Goal: Participate in discussion: Engage in conversation with other users on a specific topic

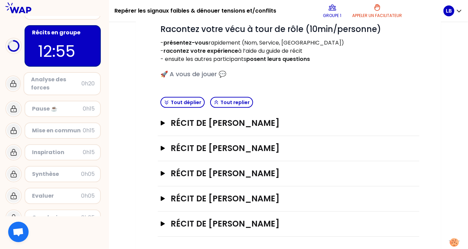
scroll to position [67, 0]
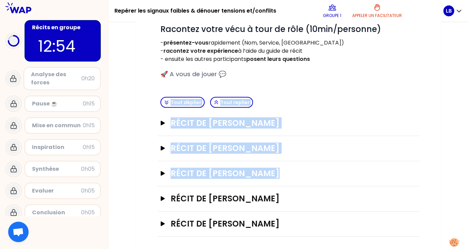
drag, startPoint x: 346, startPoint y: 92, endPoint x: 332, endPoint y: 185, distance: 94.3
click at [332, 185] on div "Objectifs # Racontez votre vécu à tour de rôle (10min/personne) - présentez-vou…" at bounding box center [289, 116] width 262 height 241
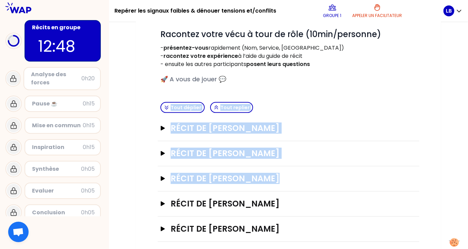
scroll to position [91, 0]
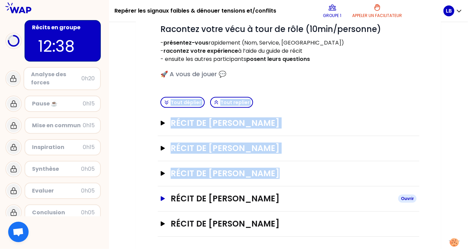
click at [162, 197] on icon "button" at bounding box center [163, 199] width 4 height 5
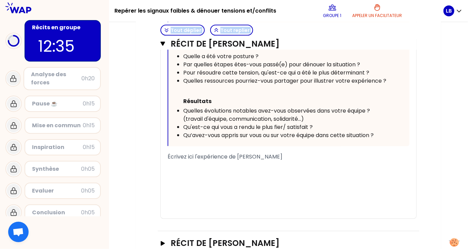
scroll to position [473, 0]
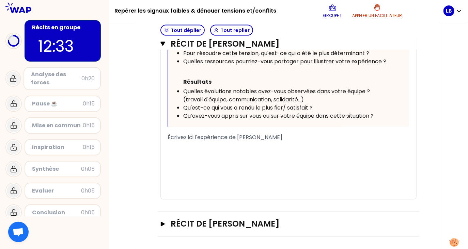
click at [167, 135] on div "« J'ai accueilli une nouvelle collab suite à un changement d'équipe. La collabo…" at bounding box center [288, 25] width 255 height 347
click at [168, 137] on span "Écrivez ici l'expérience de [PERSON_NAME]" at bounding box center [225, 138] width 115 height 8
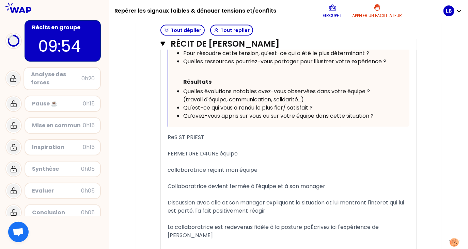
click at [364, 178] on div "﻿" at bounding box center [289, 179] width 242 height 8
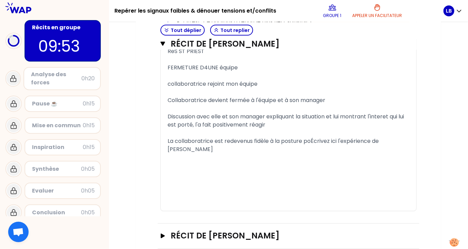
scroll to position [571, 0]
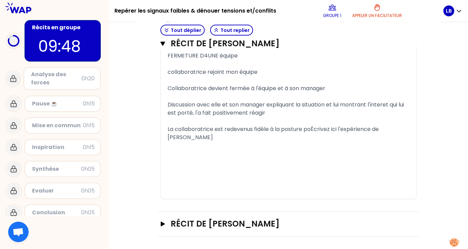
click at [312, 129] on span "La collaboratrice est redevenus fidèle à la posture poÉcrivez ici l'expérience …" at bounding box center [274, 134] width 213 height 16
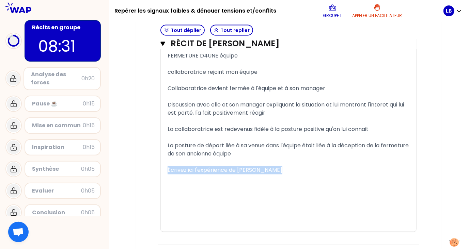
drag, startPoint x: 168, startPoint y: 168, endPoint x: 314, endPoint y: 169, distance: 146.8
click at [314, 169] on div "Écrivez ici l'expérience de [PERSON_NAME]" at bounding box center [289, 171] width 242 height 8
click at [168, 152] on span "La posture de départ liée à sa venue dans l'équipe était liée à la déception de…" at bounding box center [289, 150] width 243 height 16
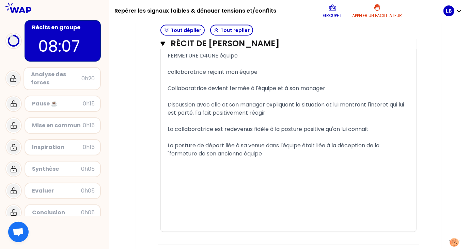
click at [196, 152] on span "La posture de départ liée à sa venue dans l'équipe était liée à la déception de…" at bounding box center [274, 150] width 213 height 16
click at [271, 156] on div "La posture de départ liée à sa venue dans l'équipe était liée à la déception de…" at bounding box center [289, 150] width 242 height 16
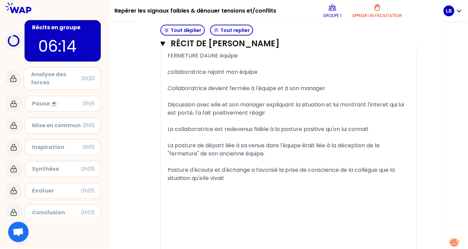
click at [396, 169] on span "Posture d'écoute et d'échange a favorisé la prise de conscience de la collègue …" at bounding box center [282, 175] width 229 height 16
click at [373, 177] on div "Posture d'écoute et d'échange a favorisé la prise de conscience de la collègue …" at bounding box center [289, 175] width 242 height 16
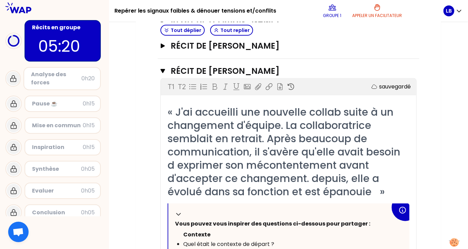
scroll to position [219, 0]
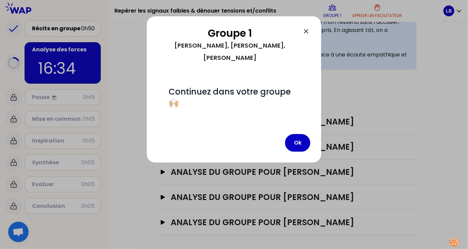
scroll to position [182, 0]
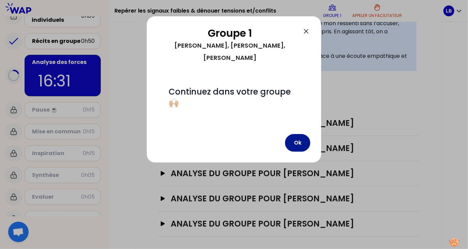
click at [295, 134] on button "Ok" at bounding box center [297, 143] width 25 height 18
